Goal: Task Accomplishment & Management: Manage account settings

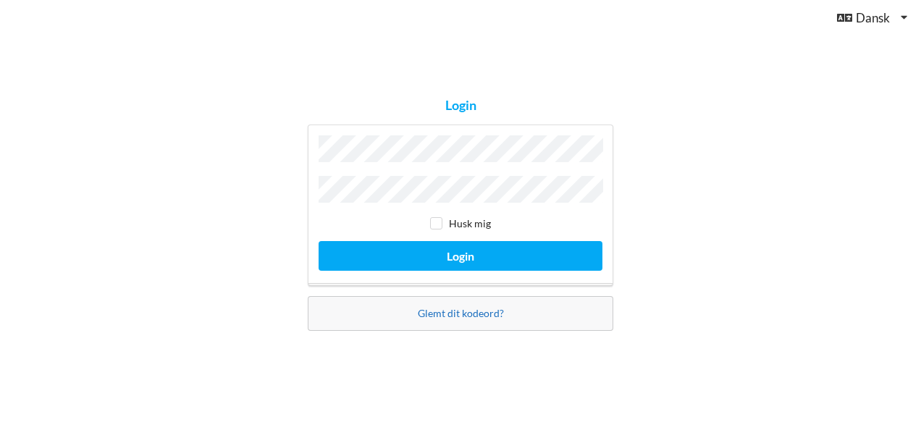
click at [471, 311] on link "Glemt dit kodeord?" at bounding box center [461, 313] width 86 height 12
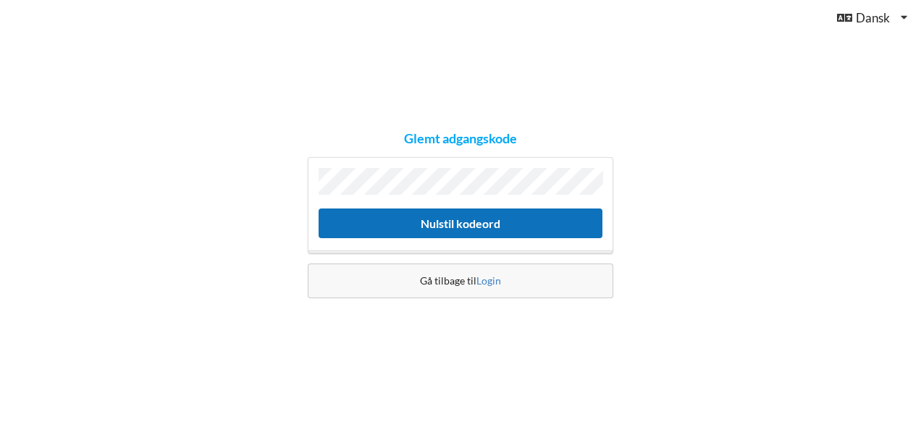
click at [460, 224] on button "Nulstil kodeord" at bounding box center [460, 223] width 284 height 30
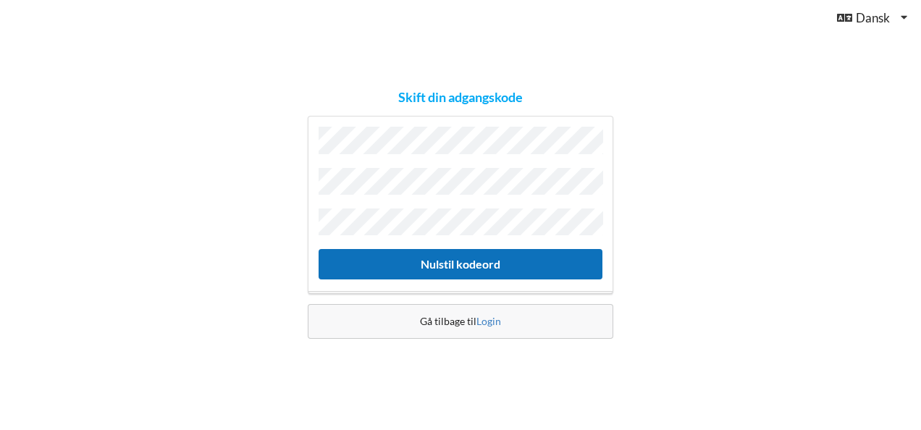
click at [407, 258] on button "Nulstil kodeord" at bounding box center [460, 264] width 284 height 30
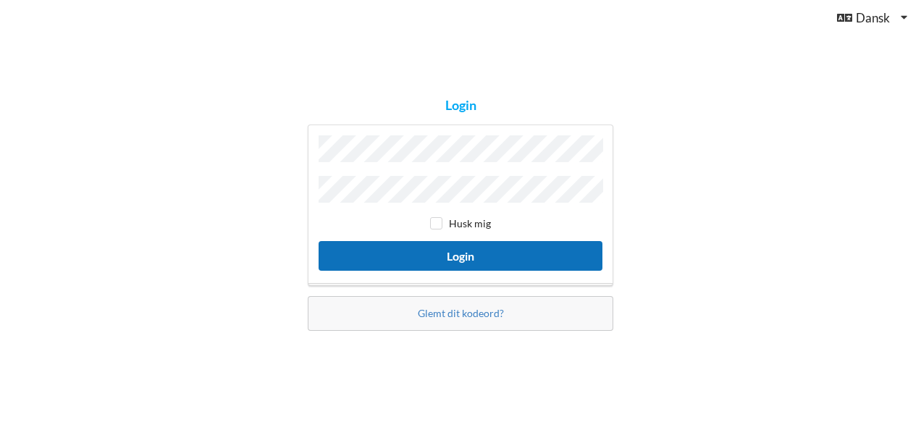
click at [436, 253] on button "Login" at bounding box center [460, 256] width 284 height 30
